Goal: Task Accomplishment & Management: Complete application form

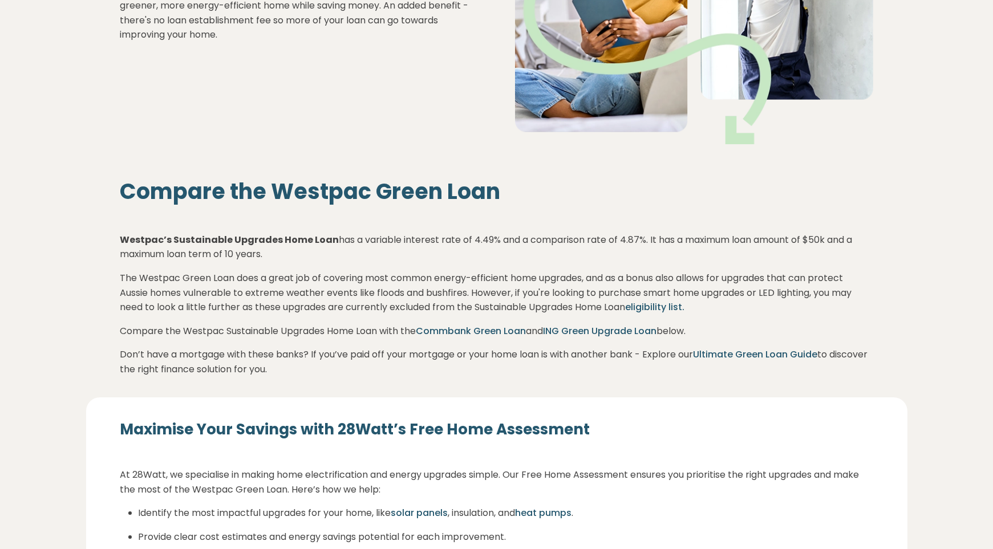
scroll to position [263, 0]
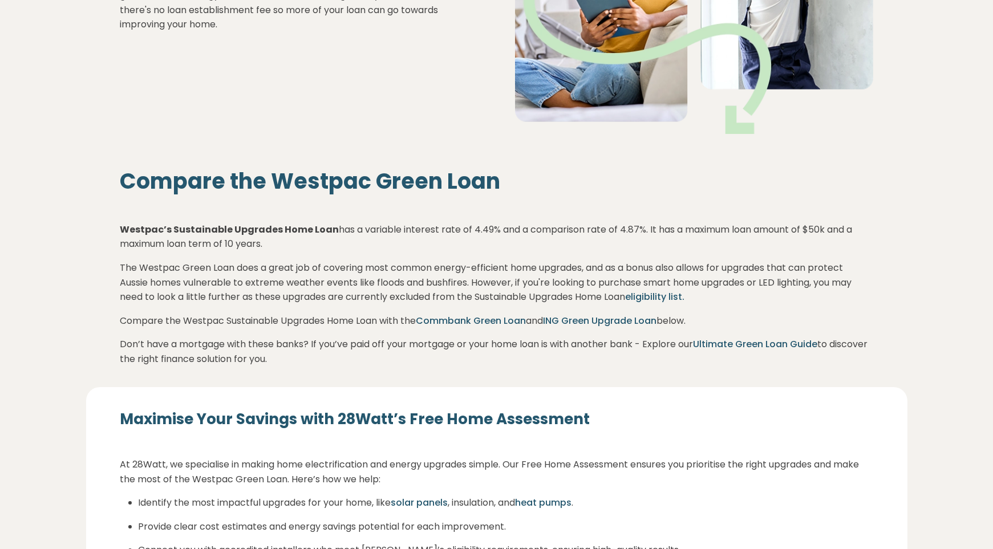
drag, startPoint x: 995, startPoint y: 72, endPoint x: 999, endPoint y: 122, distance: 49.7
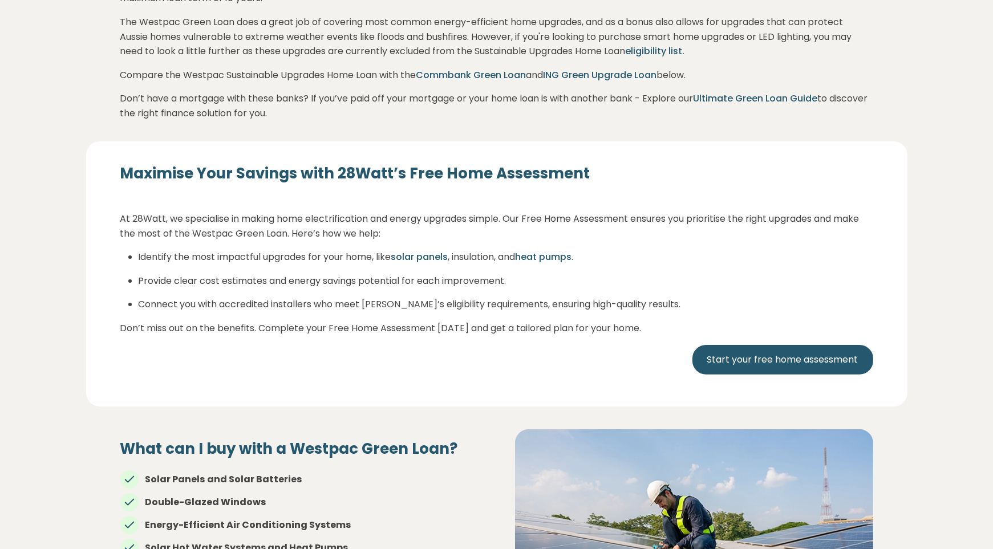
scroll to position [524, 0]
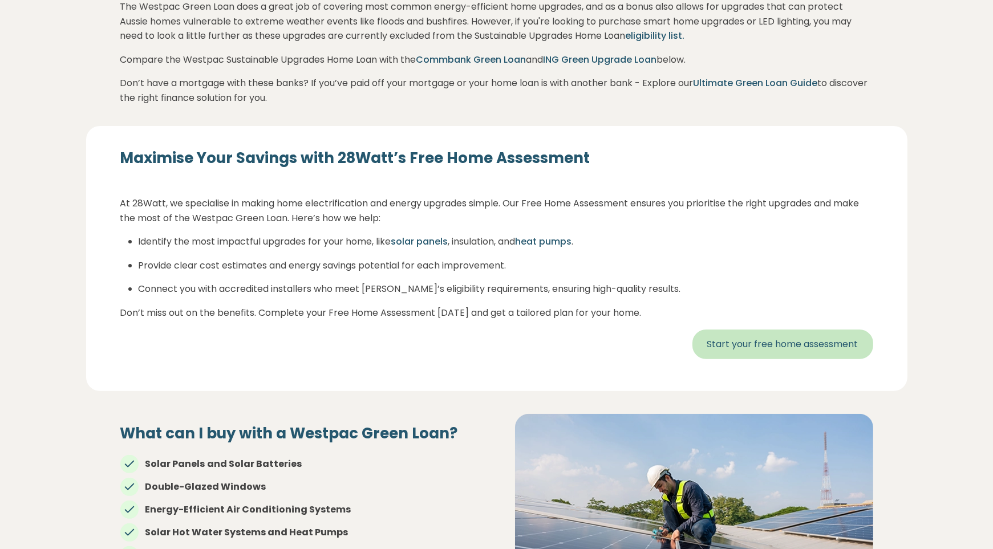
click at [781, 339] on link "Start your free home assessment" at bounding box center [782, 345] width 181 height 30
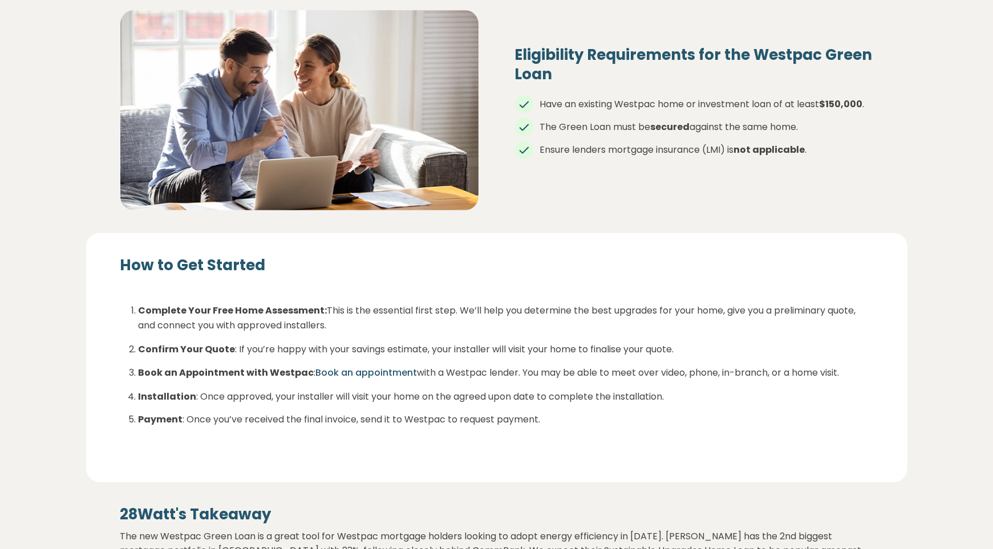
scroll to position [1557, 0]
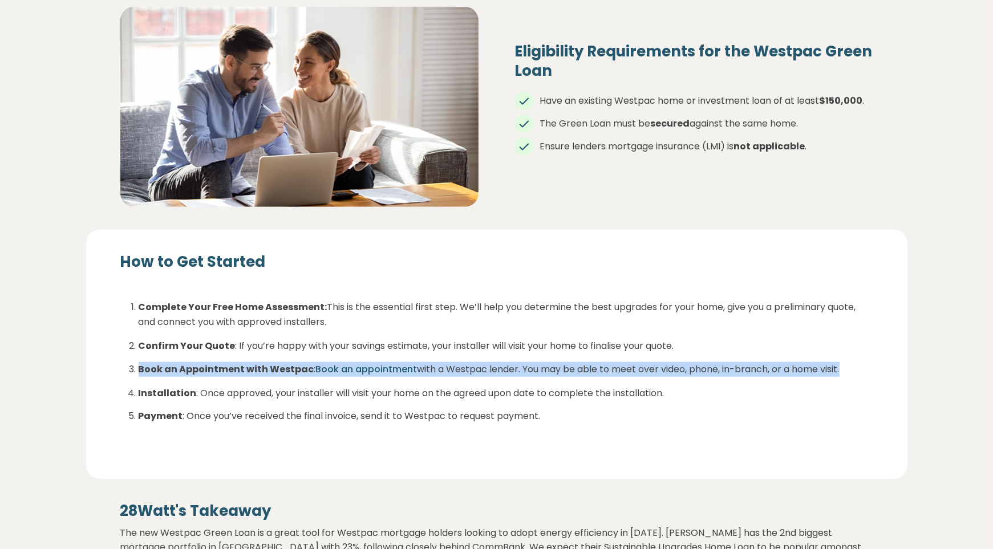
drag, startPoint x: 992, startPoint y: 365, endPoint x: 997, endPoint y: 387, distance: 22.3
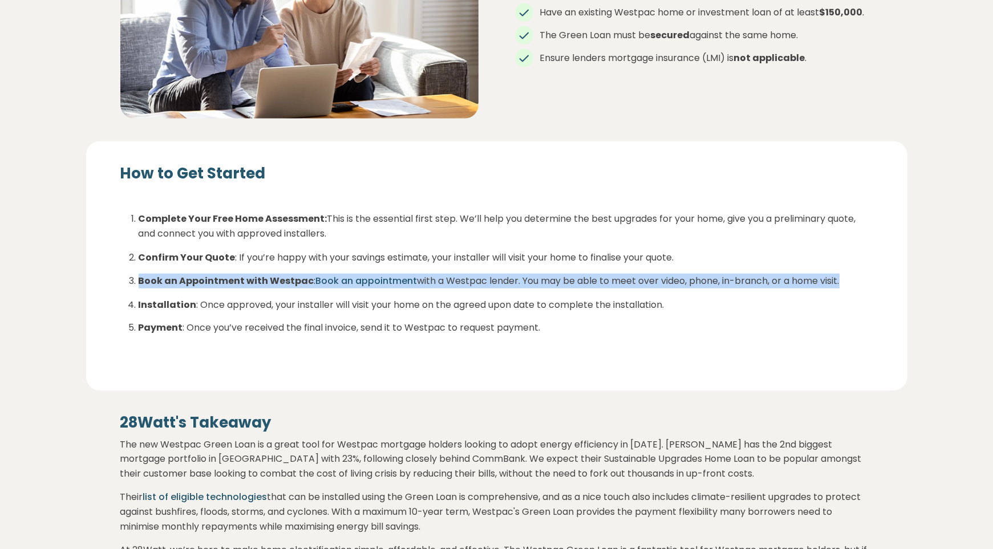
scroll to position [1774, 0]
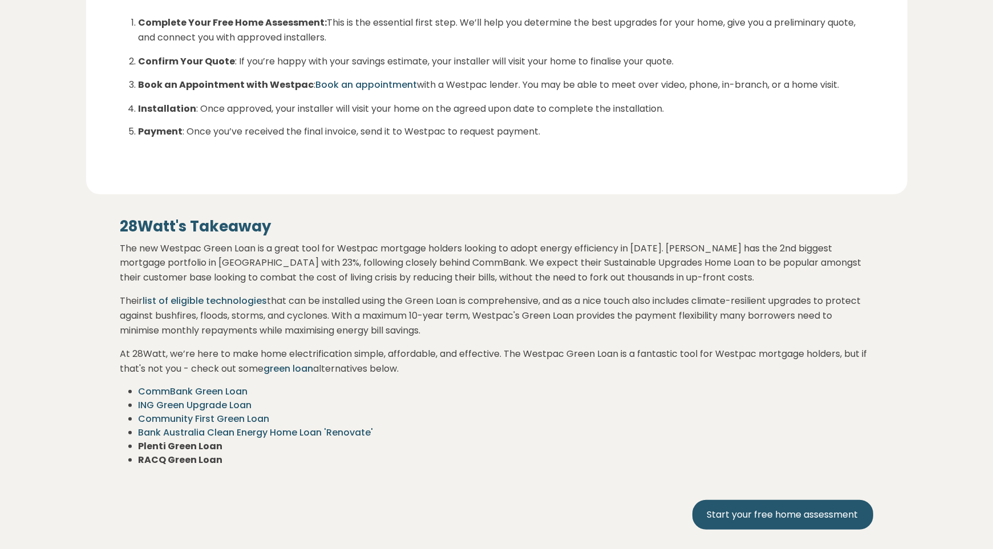
scroll to position [1854, 0]
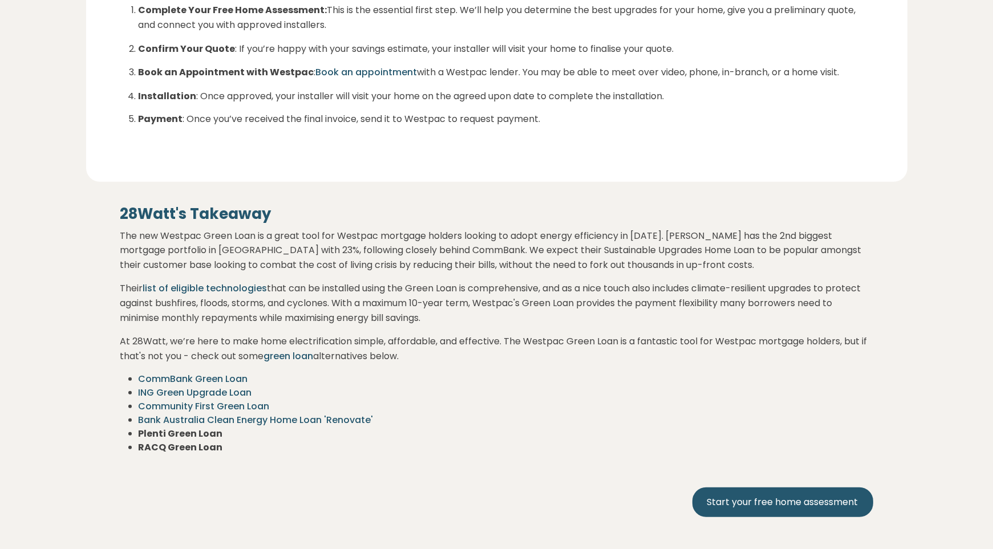
click at [233, 286] on link "list of eligible technologies" at bounding box center [205, 288] width 124 height 13
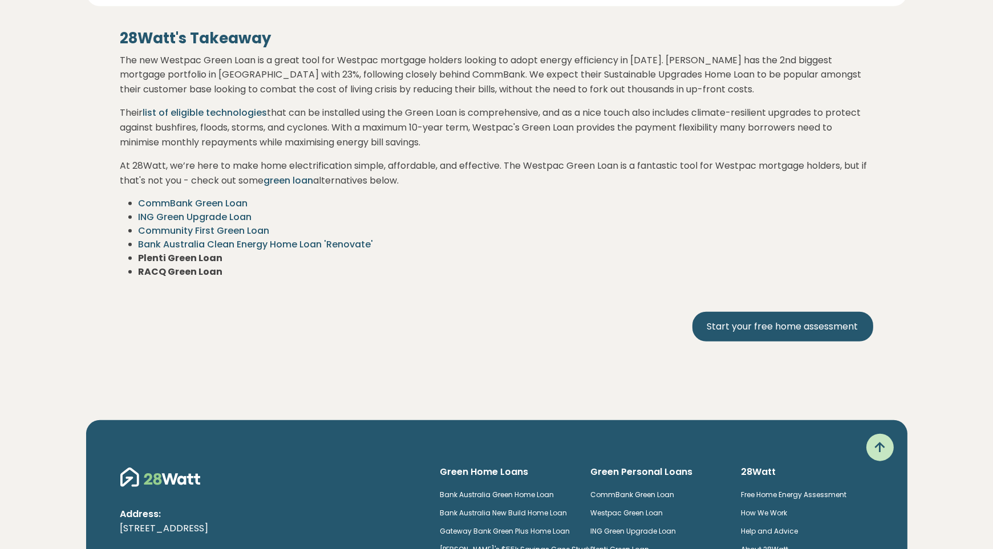
scroll to position [2033, 0]
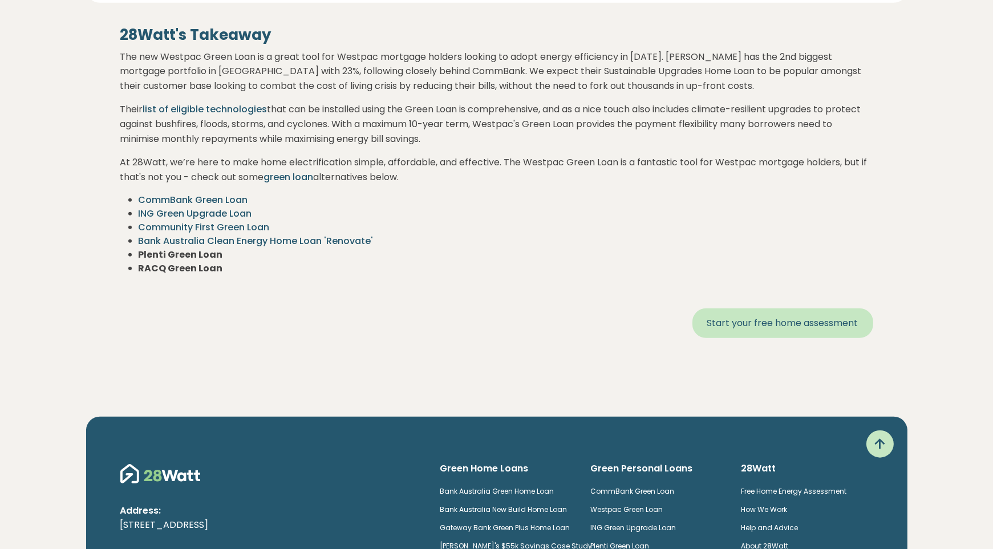
click at [796, 322] on link "Start your free home assessment" at bounding box center [782, 323] width 181 height 30
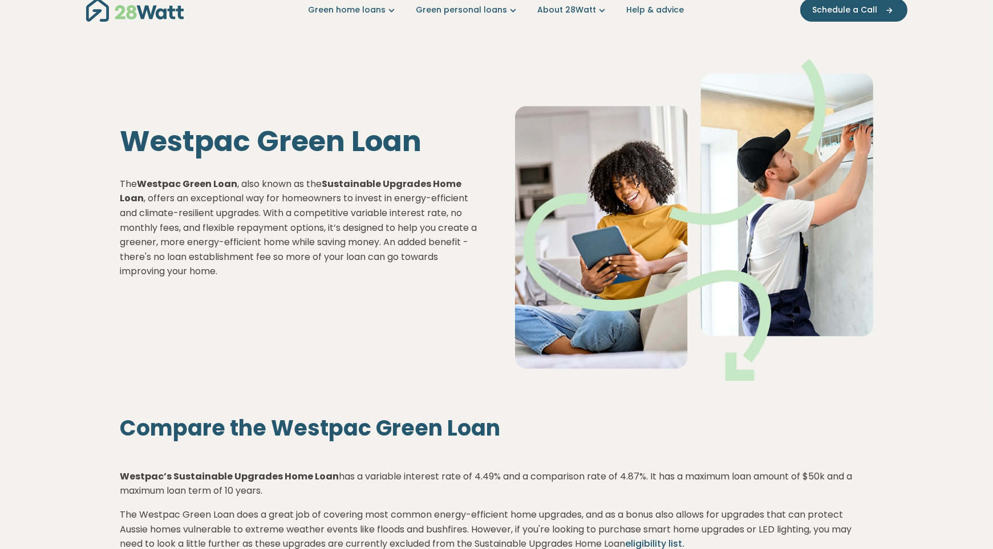
scroll to position [0, 0]
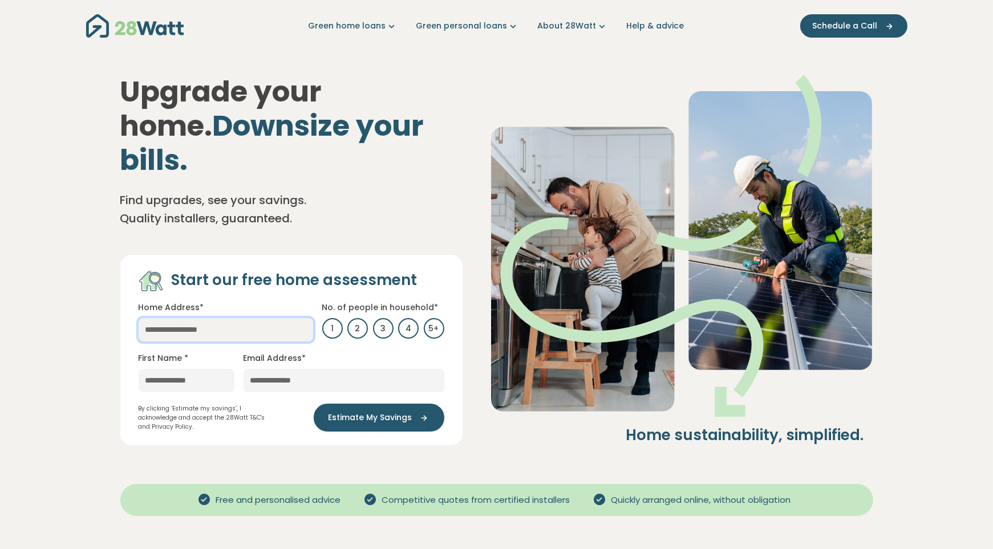
click at [222, 318] on input "text" at bounding box center [226, 329] width 174 height 23
click at [217, 342] on link "40 Altivole Drive, Norville QLD, Australia" at bounding box center [217, 353] width 156 height 22
type input "**********"
click at [211, 369] on input "text" at bounding box center [187, 380] width 96 height 23
type input "*****"
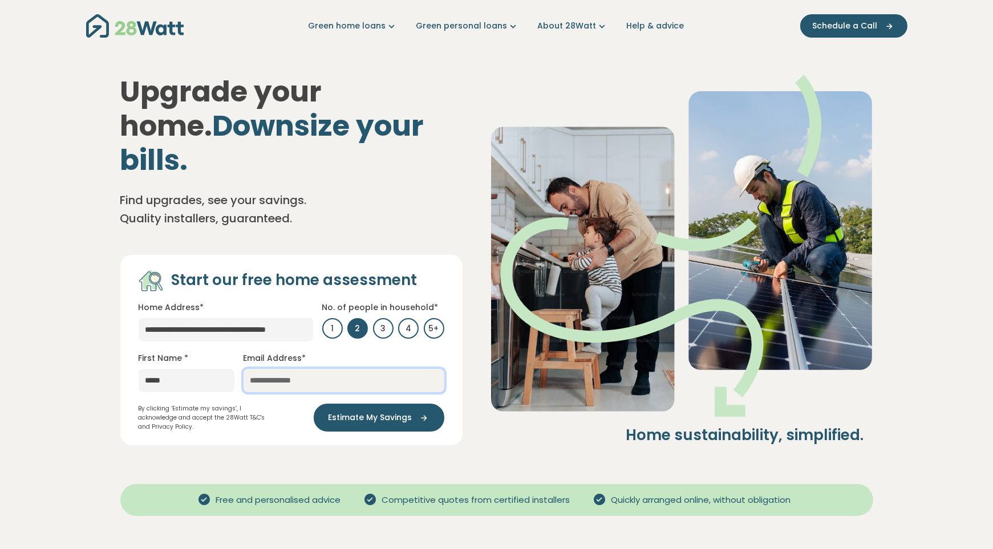
click at [279, 369] on input "email" at bounding box center [343, 380] width 201 height 23
type input "**********"
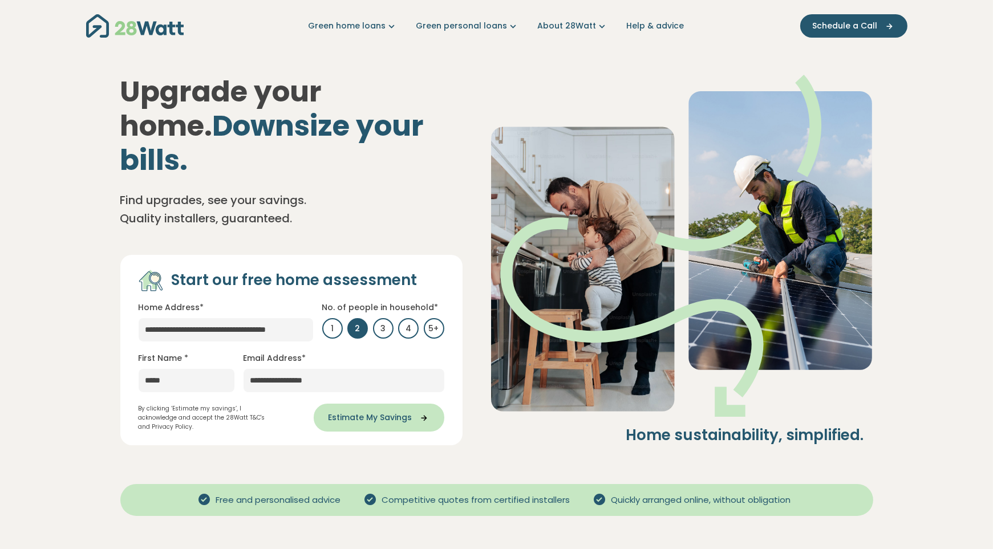
click at [381, 412] on span "Estimate My Savings" at bounding box center [370, 418] width 84 height 12
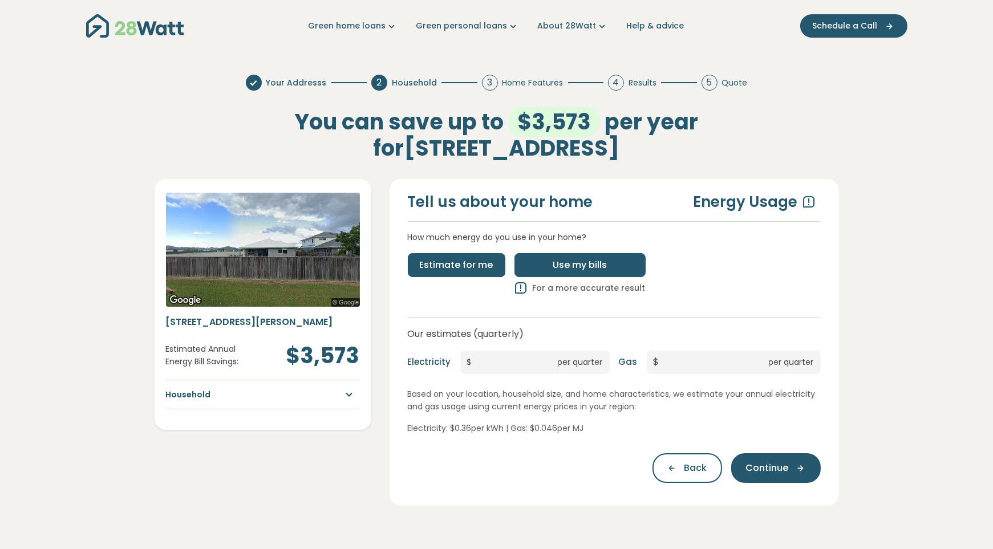
click at [552, 266] on span "Use my bills" at bounding box center [579, 265] width 54 height 14
type input "*"
click at [481, 267] on span "Estimate for me" at bounding box center [457, 265] width 74 height 14
type input "***"
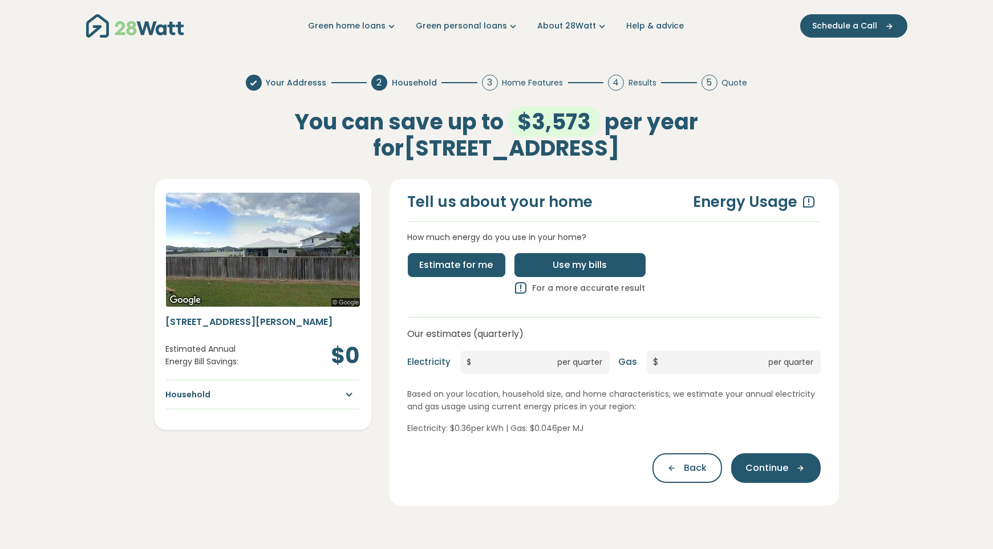
type input "***"
click at [710, 295] on div "Estimate for me Use my bills For a more accurate result" at bounding box center [614, 273] width 422 height 59
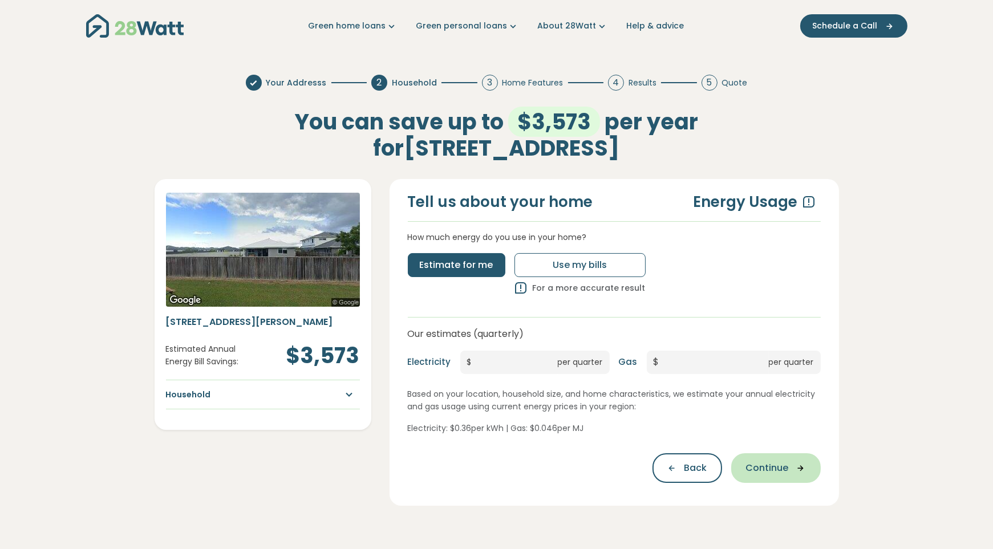
click at [778, 461] on span "Continue" at bounding box center [767, 468] width 43 height 14
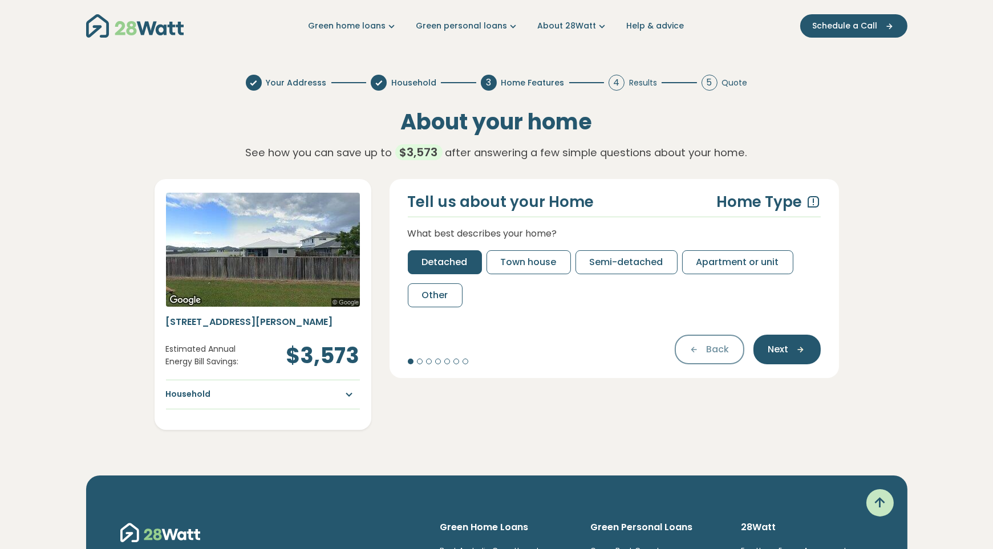
click at [459, 259] on span "Detached" at bounding box center [445, 262] width 46 height 14
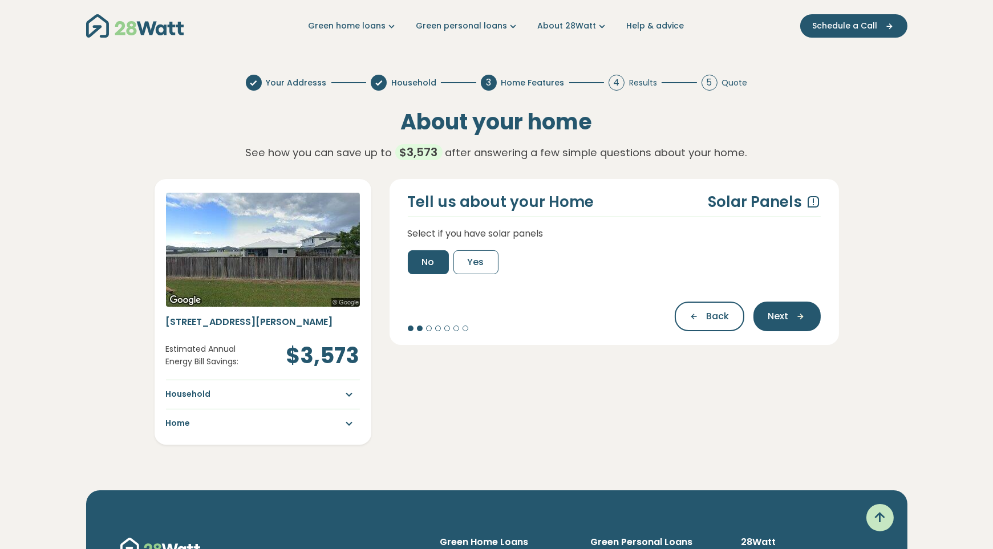
click at [424, 262] on span "No" at bounding box center [428, 262] width 13 height 14
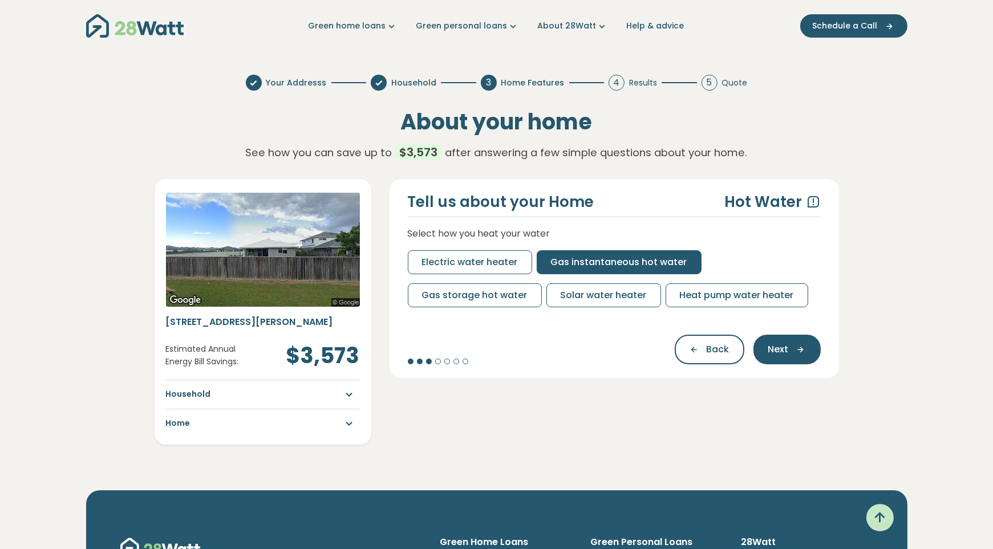
click at [609, 263] on span "Gas instantaneous hot water" at bounding box center [619, 262] width 136 height 14
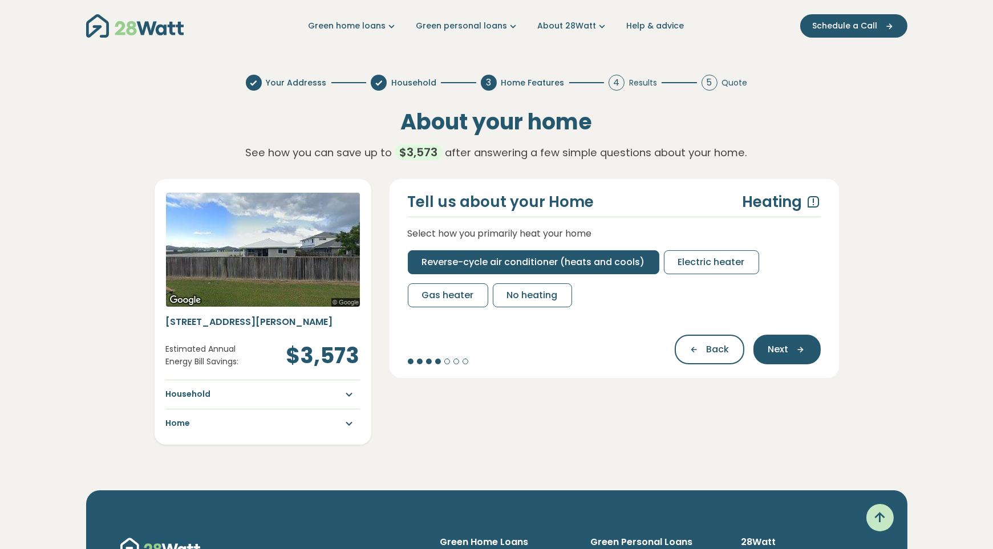
click at [546, 263] on span "Reverse-cycle air conditioner (heats and cools)" at bounding box center [533, 262] width 223 height 14
click at [564, 264] on span "Reverse-cycle air conditioner (heats and cools)" at bounding box center [533, 262] width 223 height 14
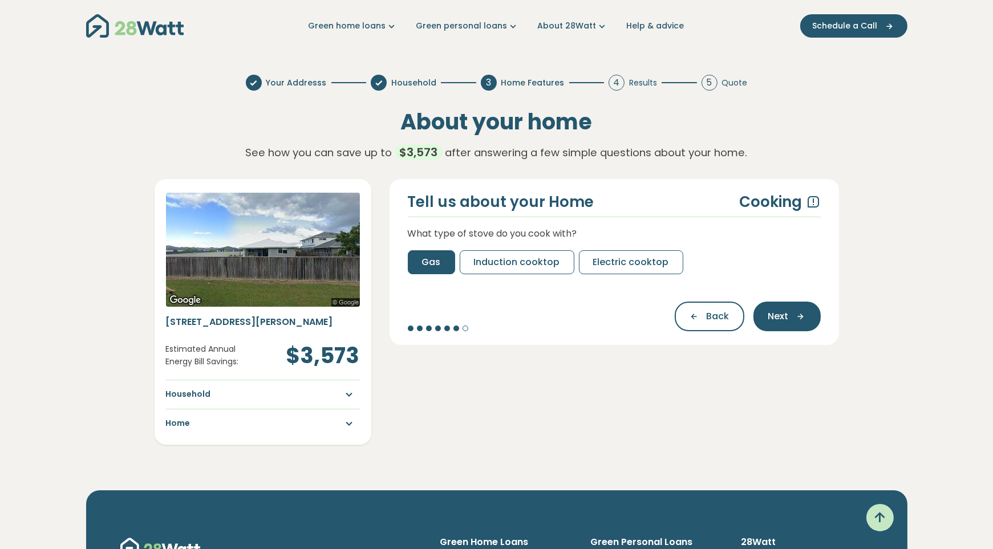
click at [435, 270] on button "Gas" at bounding box center [431, 262] width 47 height 24
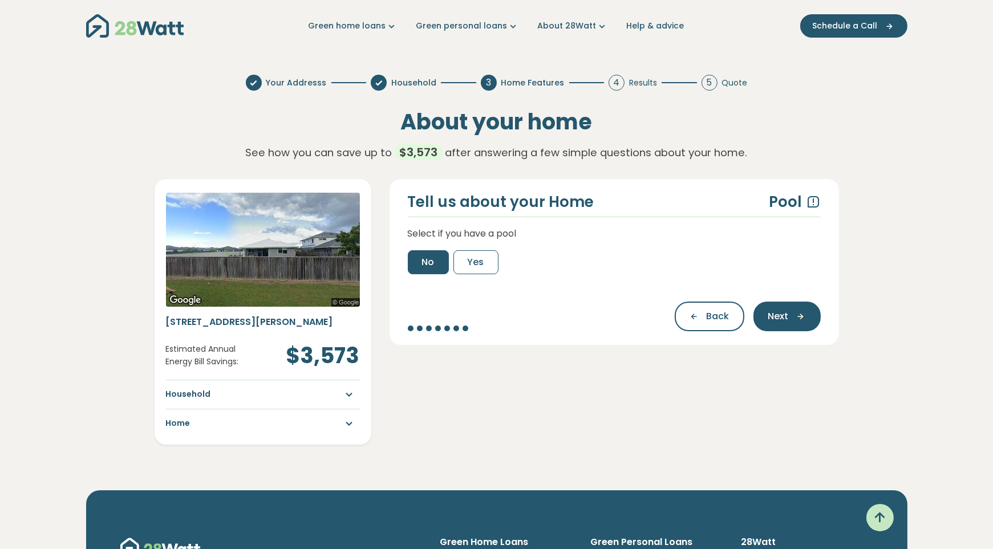
click at [425, 257] on span "No" at bounding box center [428, 262] width 13 height 14
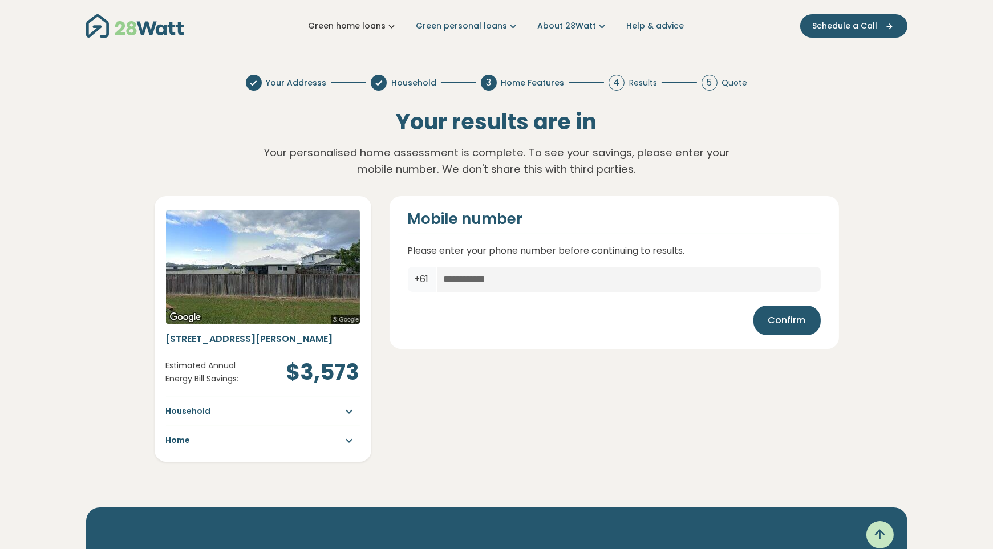
click at [398, 23] on icon "Main navigation" at bounding box center [392, 26] width 12 height 12
click at [636, 27] on link "Help & advice" at bounding box center [656, 26] width 58 height 12
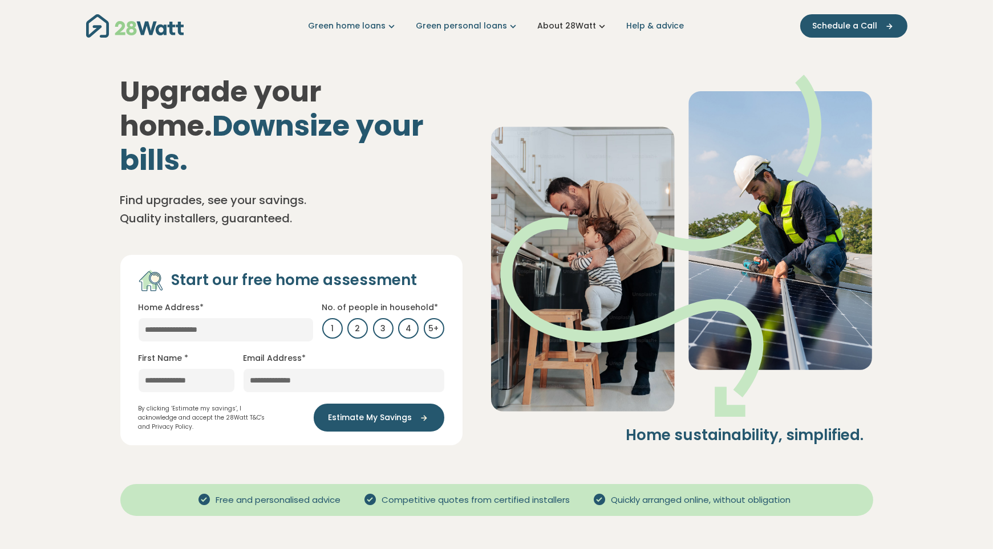
click at [596, 24] on icon "Main navigation" at bounding box center [602, 26] width 12 height 12
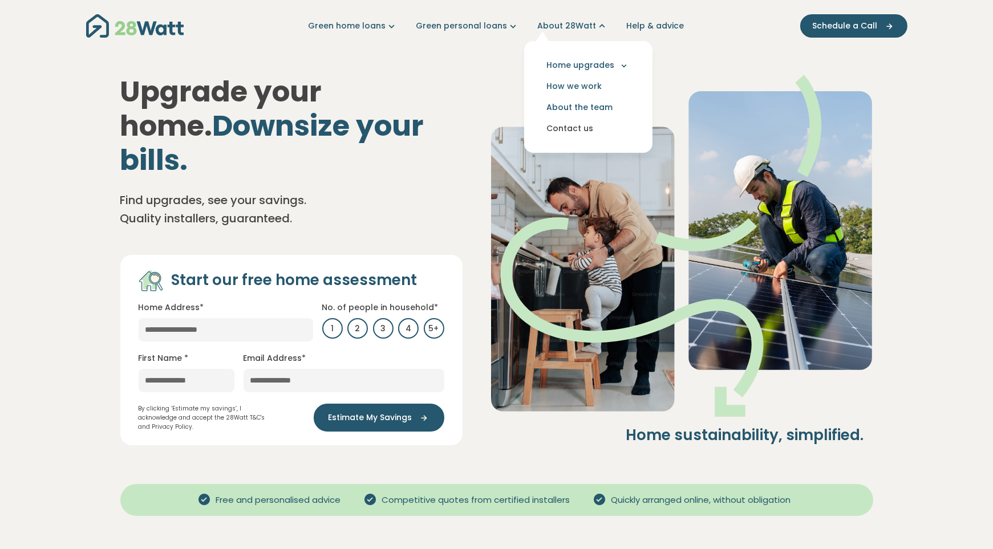
click at [567, 125] on link "Contact us" at bounding box center [588, 128] width 110 height 21
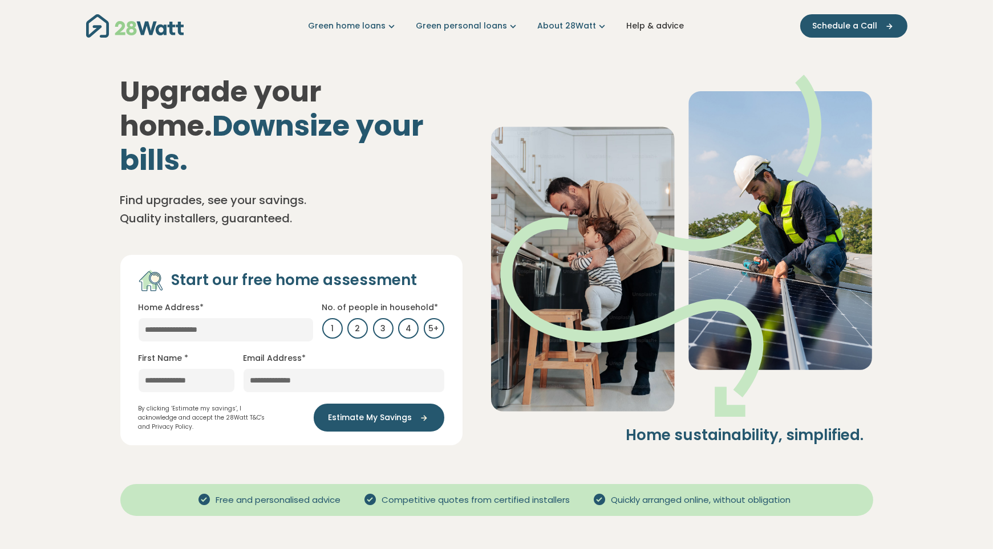
click at [655, 28] on link "Help & advice" at bounding box center [656, 26] width 58 height 12
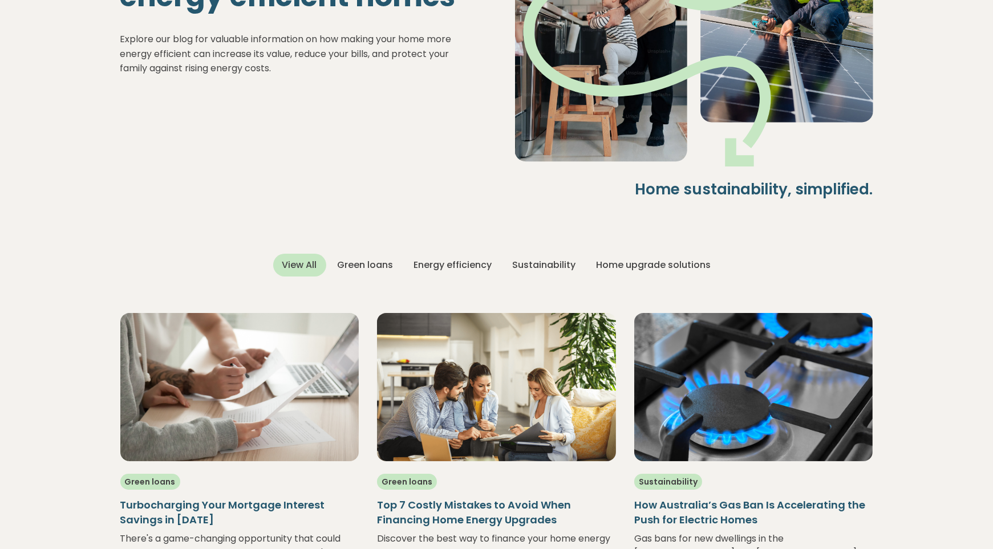
scroll to position [227, 0]
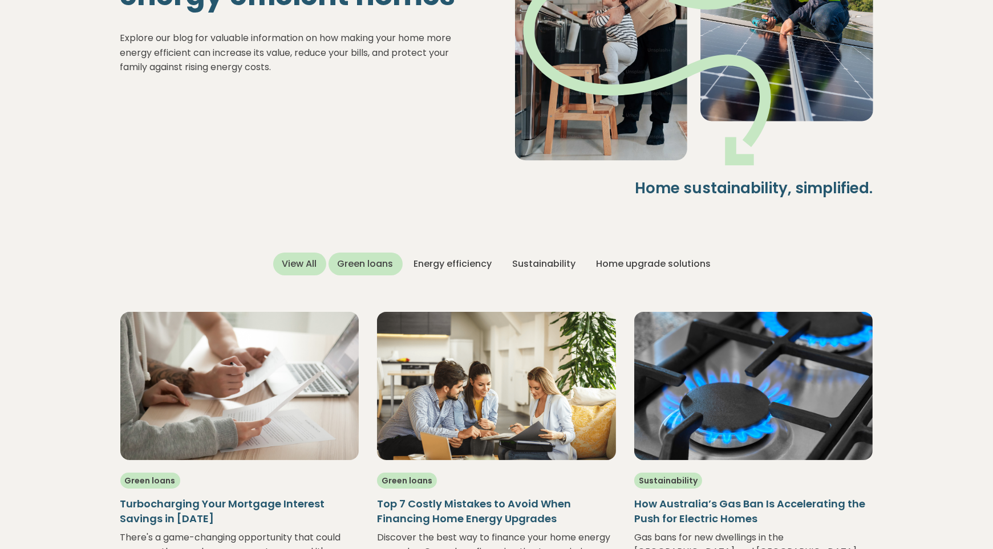
click at [369, 266] on div "Green loans" at bounding box center [365, 264] width 74 height 23
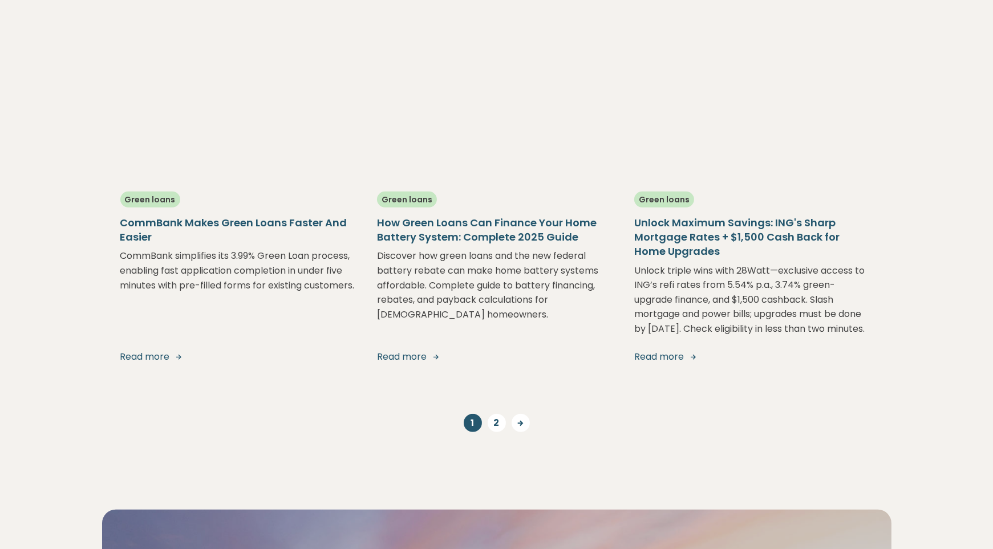
scroll to position [1242, 0]
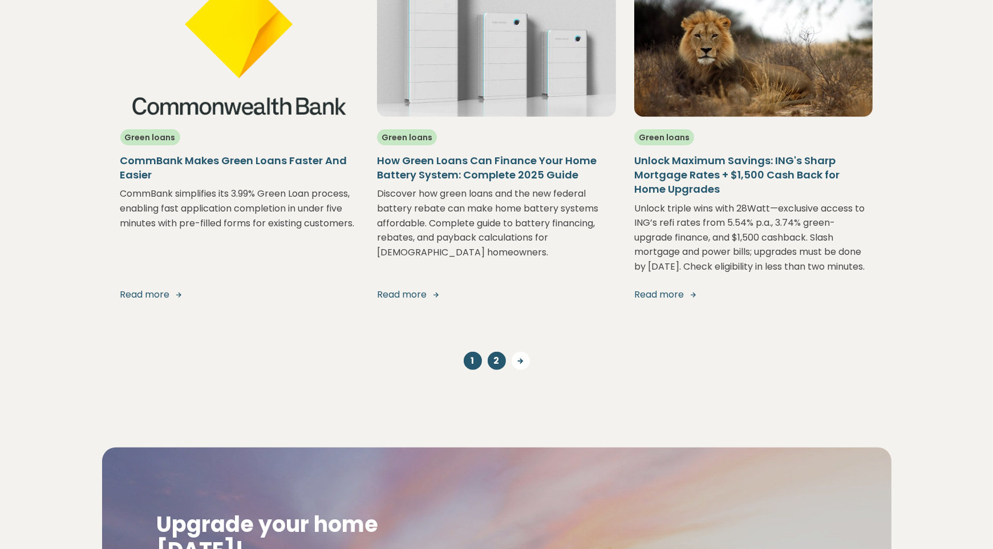
click at [496, 370] on link "2" at bounding box center [496, 361] width 18 height 18
